Goal: Task Accomplishment & Management: Manage account settings

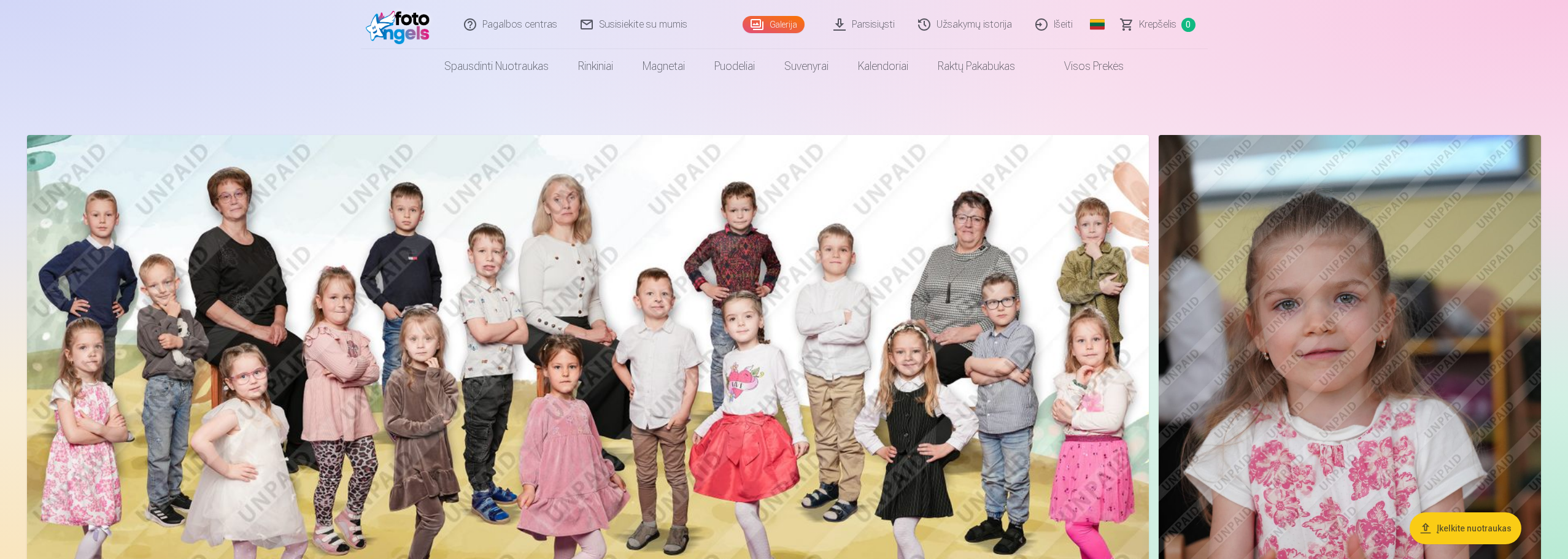
click at [394, 27] on img at bounding box center [401, 24] width 71 height 39
click at [1046, 25] on link "Išeiti" at bounding box center [1054, 25] width 61 height 49
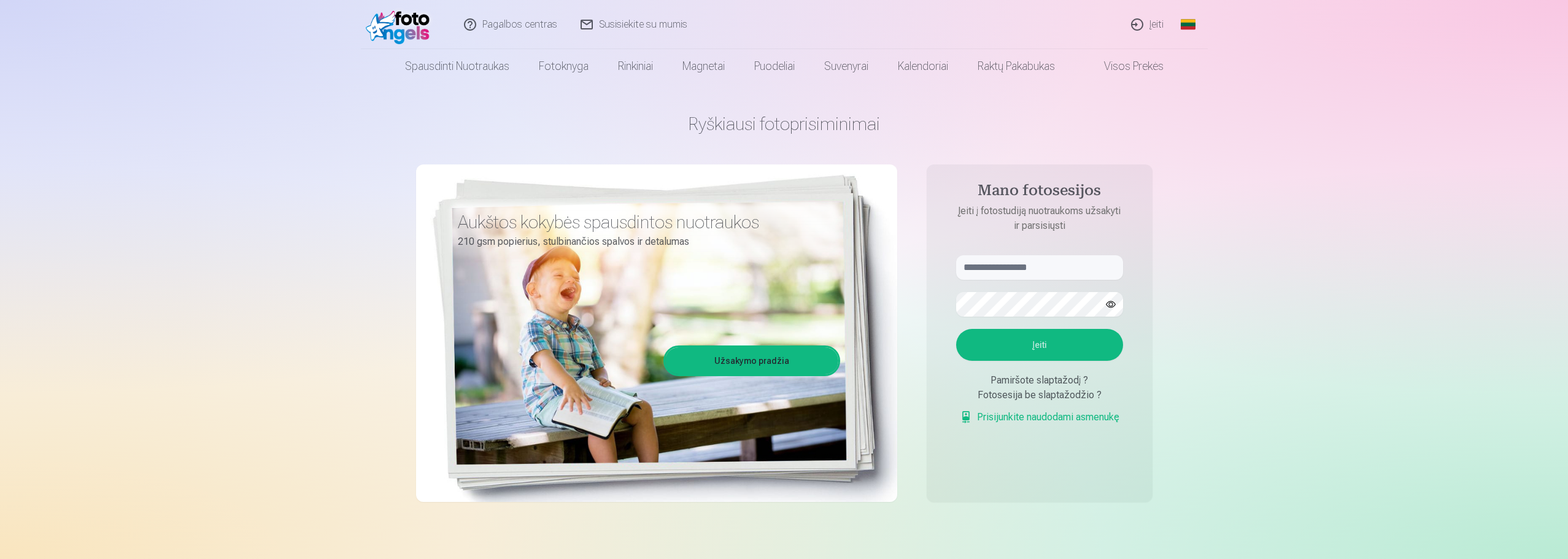
click at [1132, 16] on link "Įeiti" at bounding box center [1148, 25] width 56 height 49
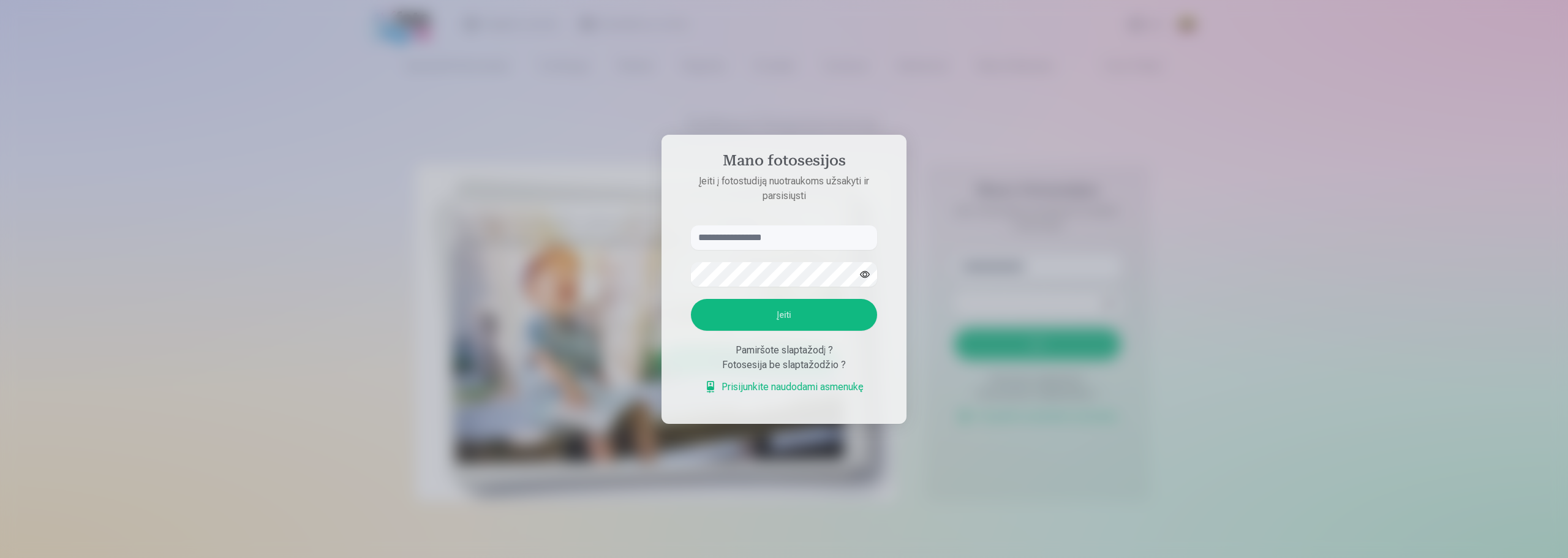
type input "*"
type input "**********"
click at [863, 273] on button "button" at bounding box center [864, 275] width 23 height 23
click at [789, 311] on button "Įeiti" at bounding box center [784, 315] width 186 height 32
